Goal: Transaction & Acquisition: Purchase product/service

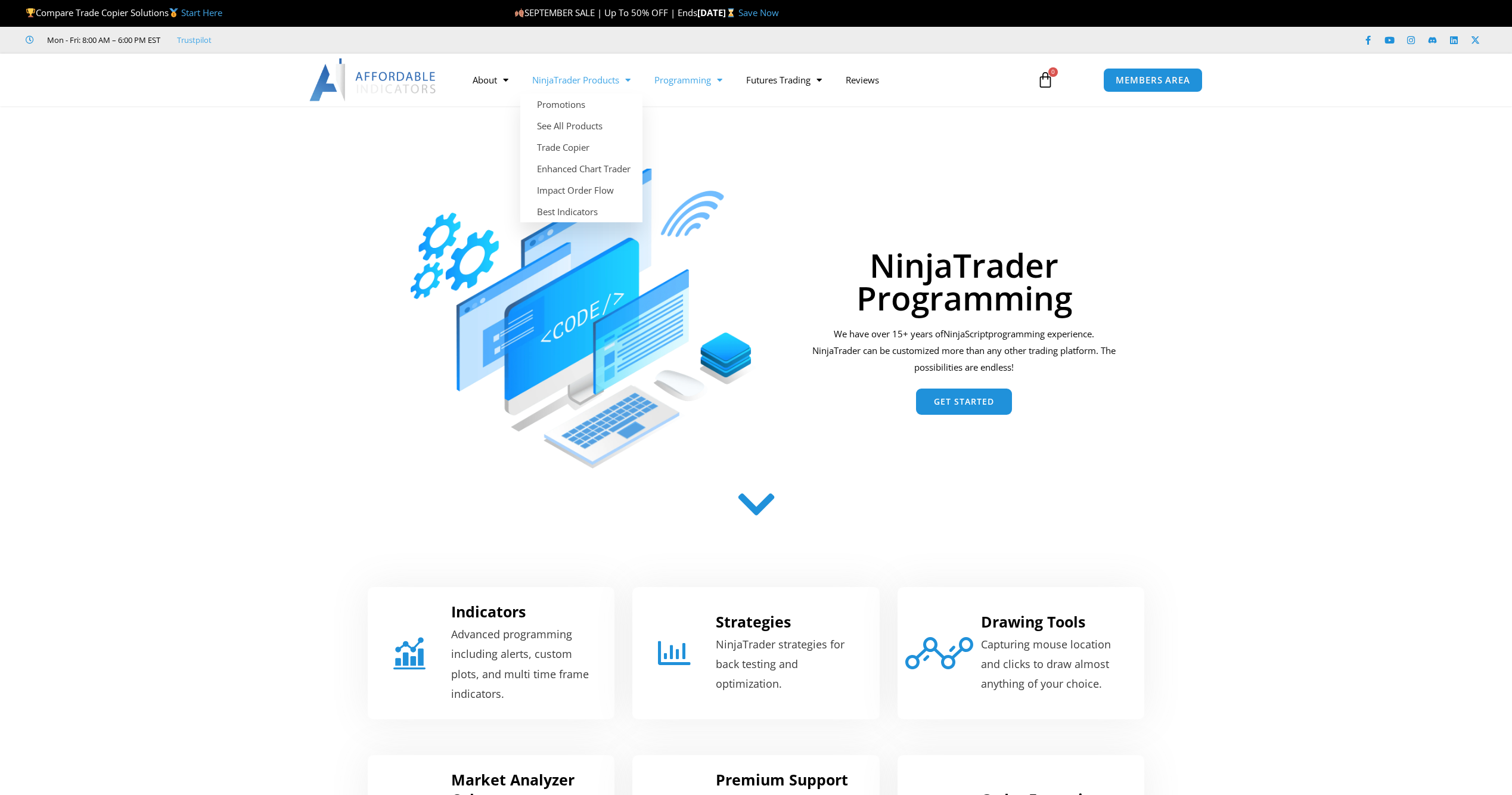
click at [569, 85] on link "NinjaTrader Products" at bounding box center [582, 79] width 122 height 28
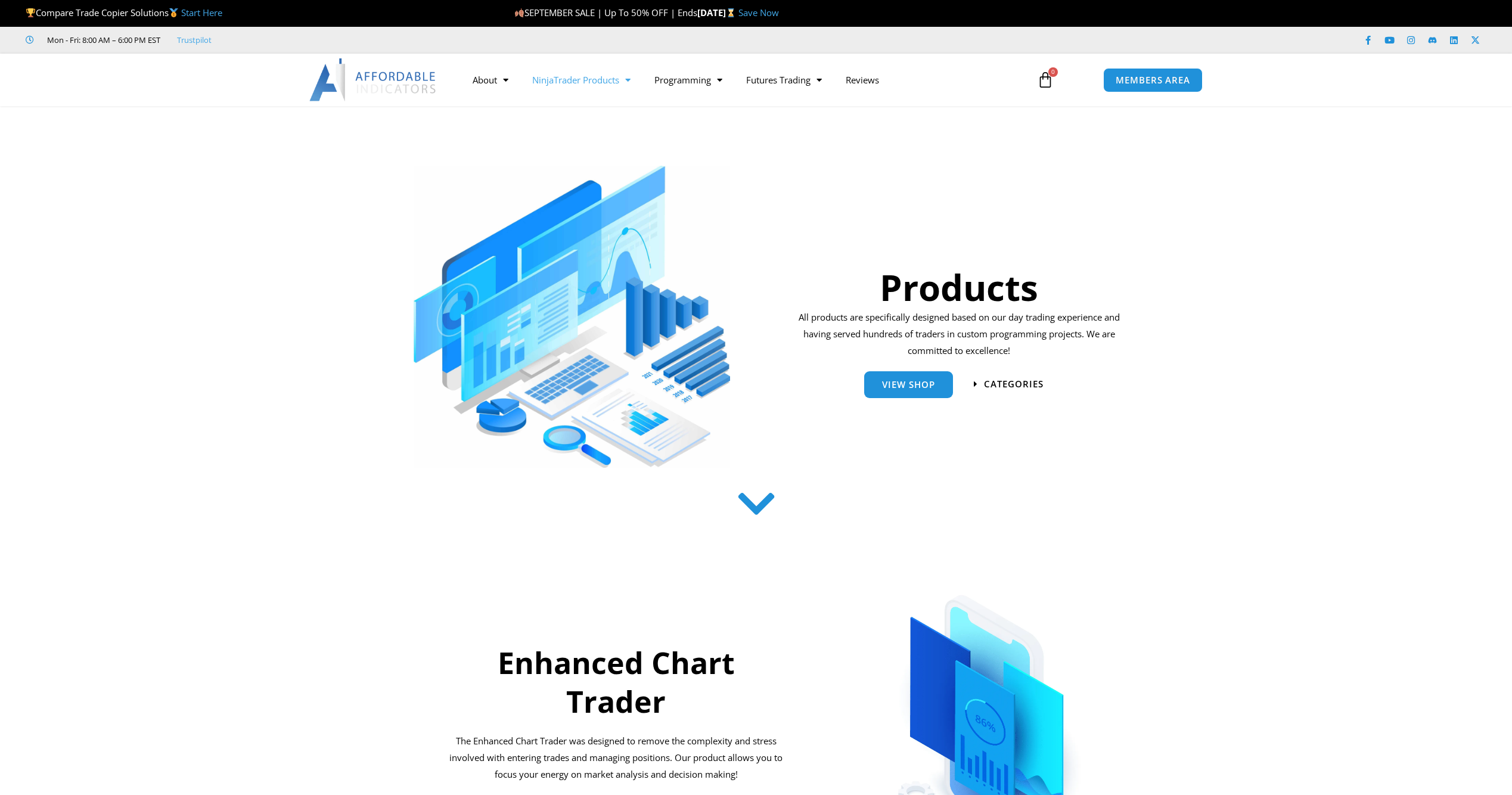
click at [779, 11] on link "Save Now" at bounding box center [758, 12] width 40 height 12
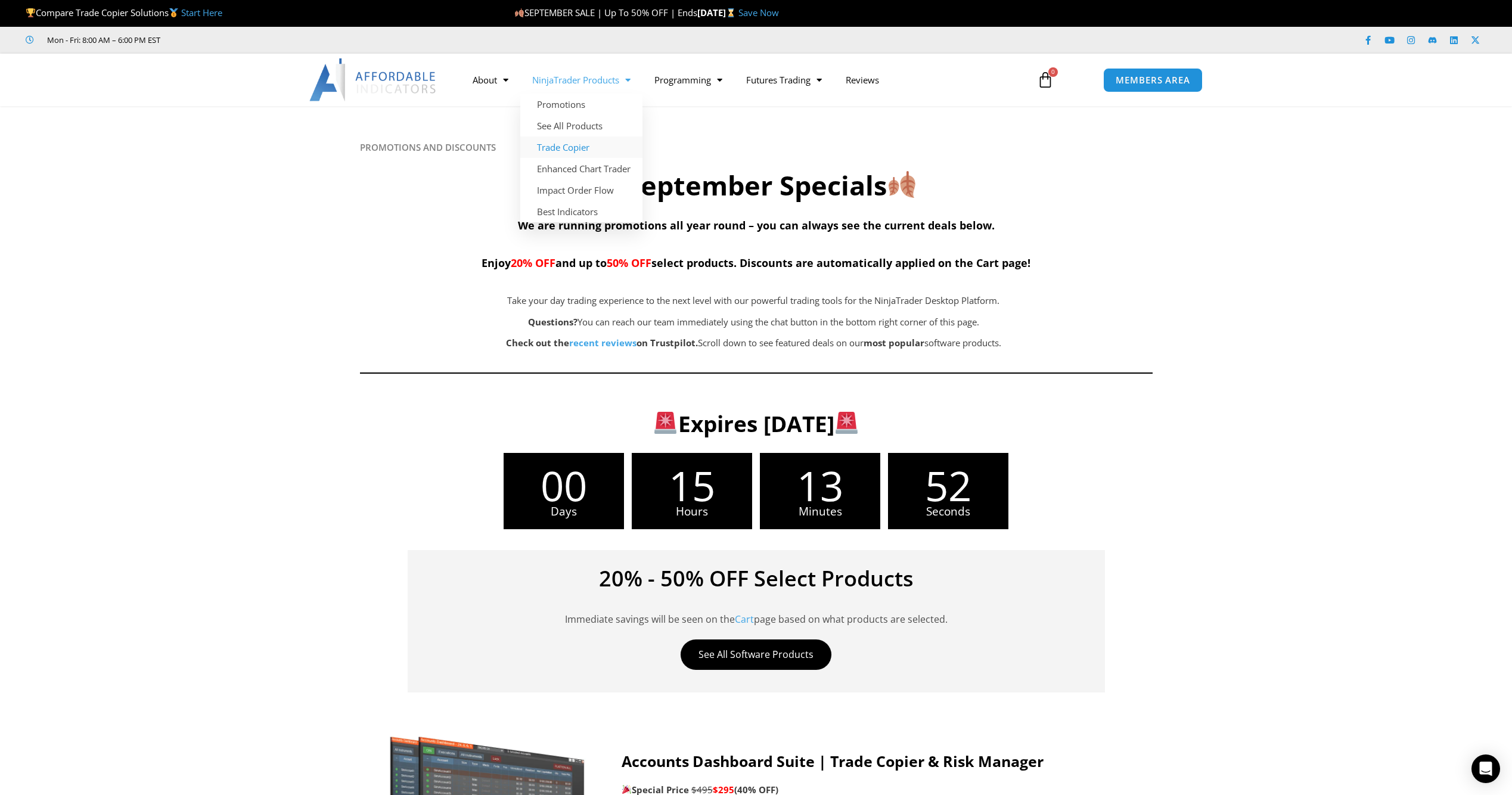
click at [568, 148] on link "Trade Copier" at bounding box center [582, 147] width 122 height 21
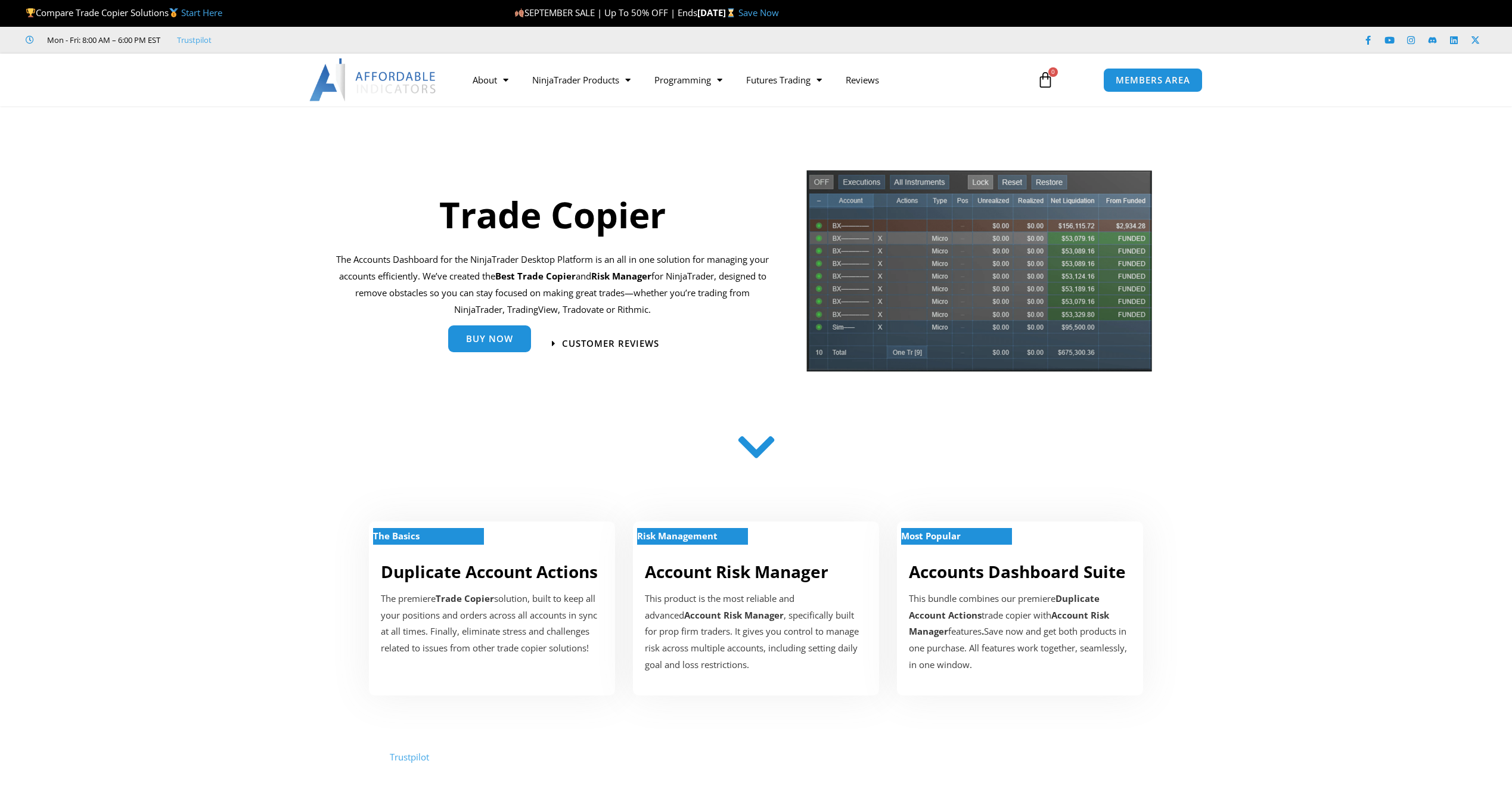
click at [483, 343] on span "Buy Now" at bounding box center [489, 338] width 47 height 9
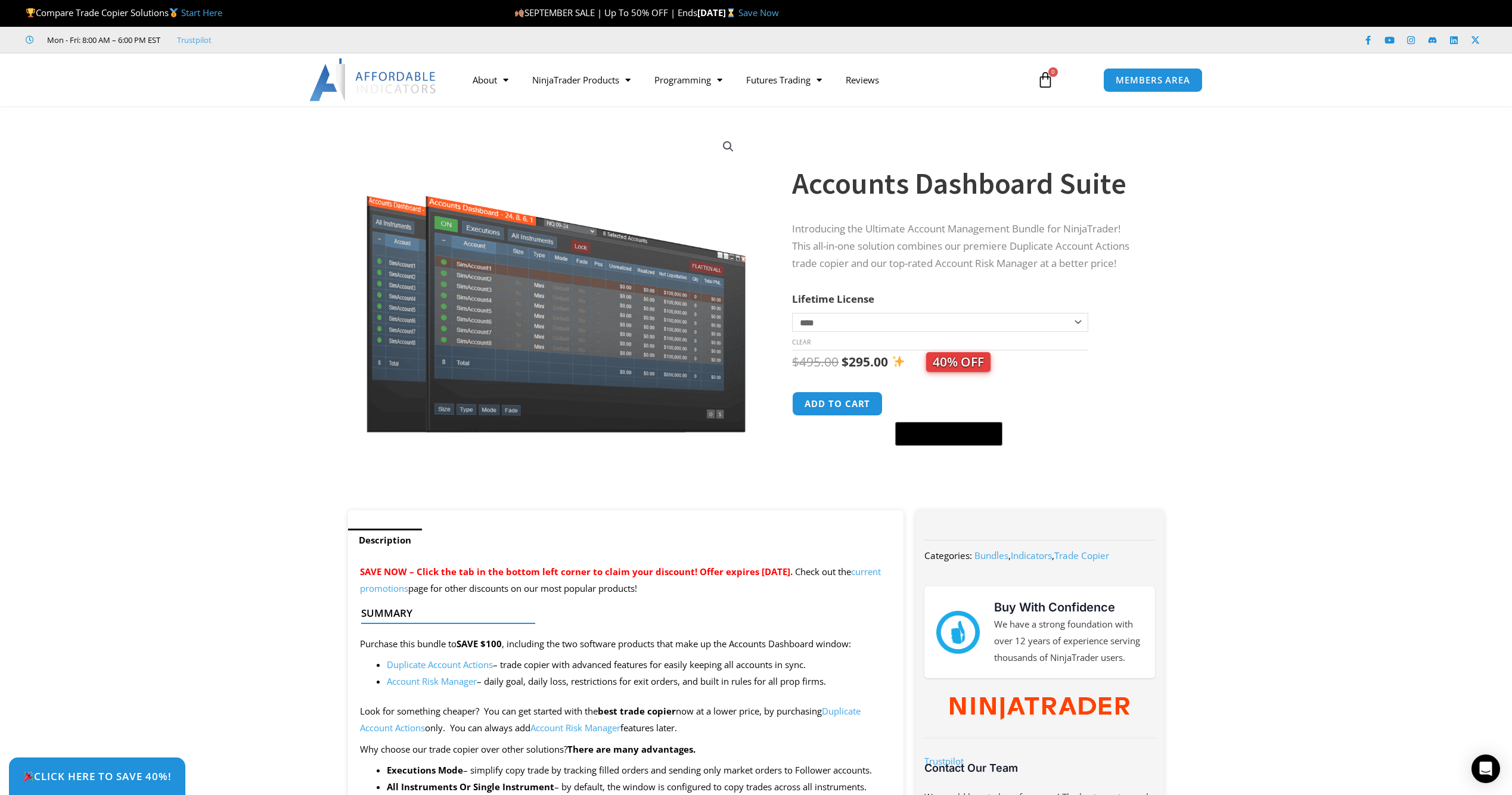
click at [852, 315] on select "**********" at bounding box center [940, 322] width 296 height 19
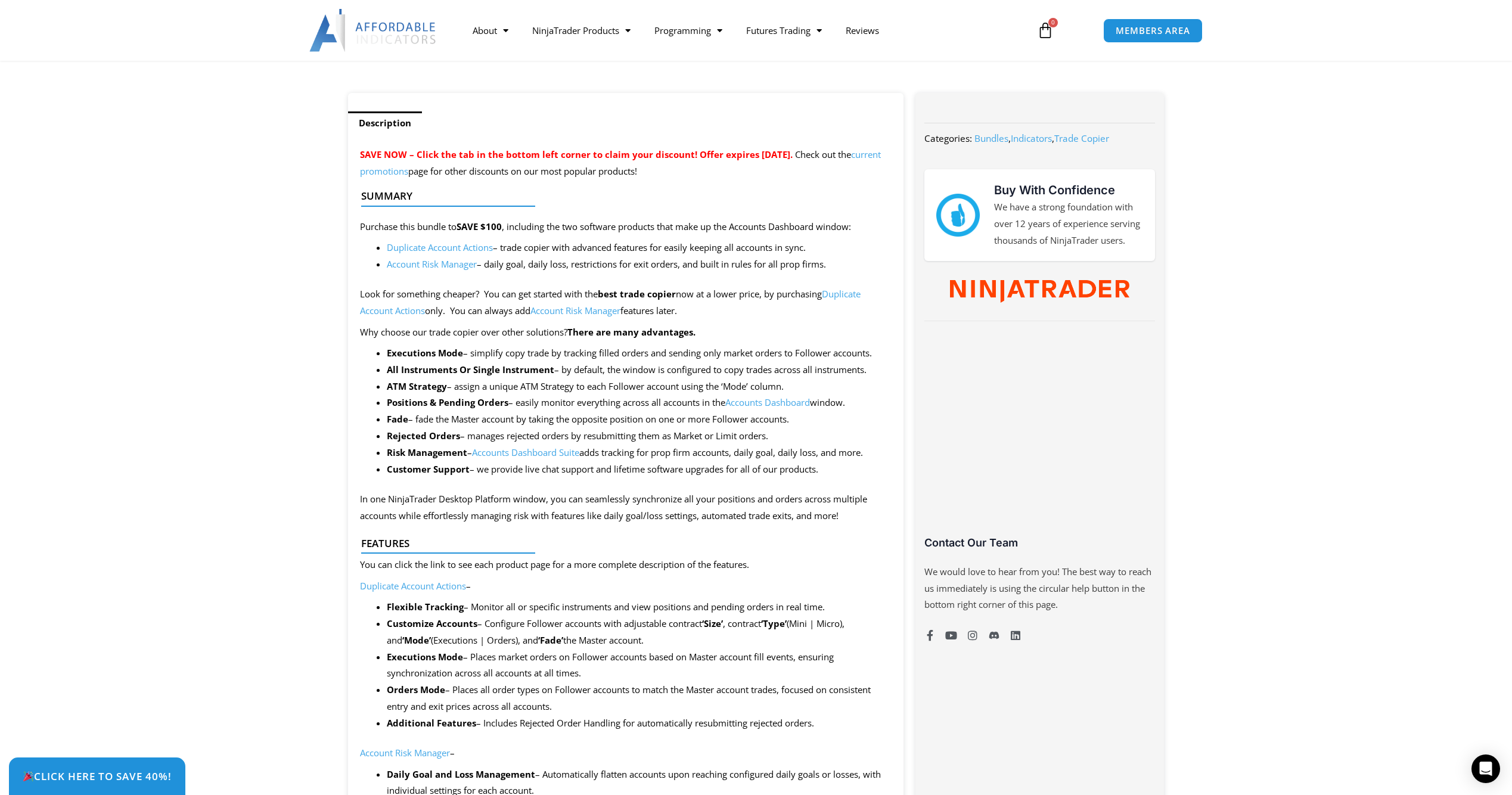
scroll to position [119, 0]
